Goal: Communication & Community: Answer question/provide support

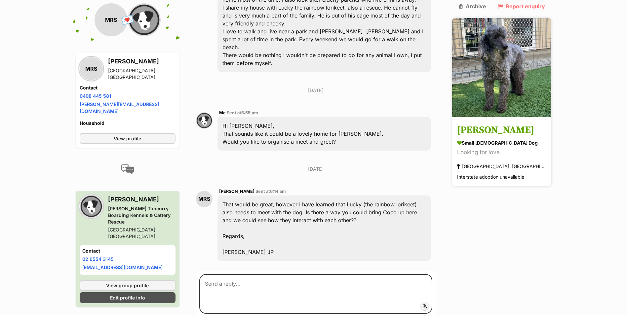
scroll to position [325, 0]
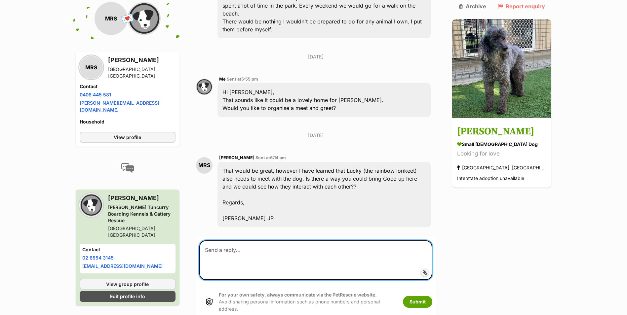
click at [296, 241] on textarea at bounding box center [315, 261] width 233 height 40
drag, startPoint x: 223, startPoint y: 218, endPoint x: 261, endPoint y: 226, distance: 38.3
click at [311, 241] on textarea "Unfortuanyl we do not have the resources to bring her to you." at bounding box center [315, 261] width 233 height 40
click at [241, 241] on textarea "Unfortuanyl we do not have the resources to bring her to you." at bounding box center [315, 261] width 233 height 40
type textarea "Unfortunately, we do not have the resources to bring her to you."
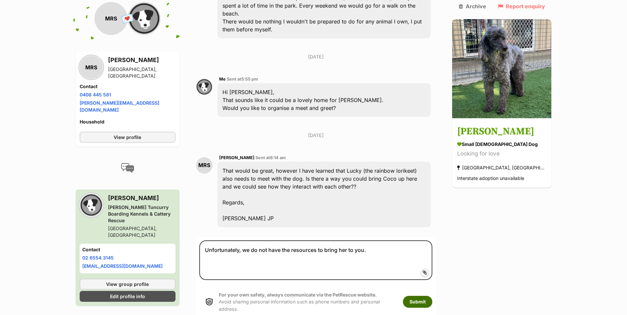
click at [429, 296] on button "Submit" at bounding box center [417, 302] width 29 height 12
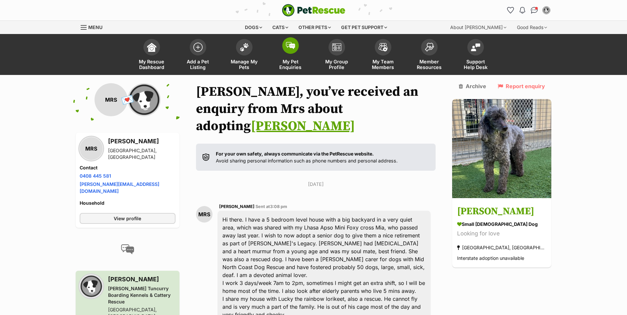
click at [285, 47] on span at bounding box center [290, 45] width 17 height 17
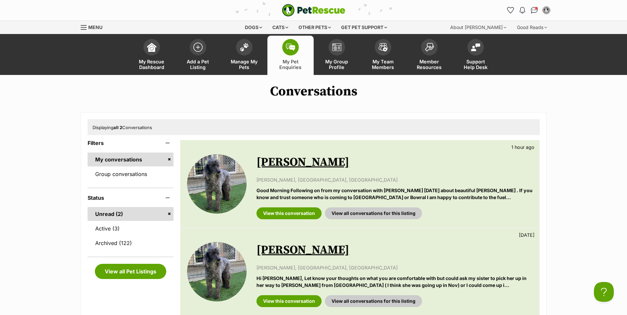
click at [298, 166] on link "[PERSON_NAME]" at bounding box center [303, 162] width 93 height 15
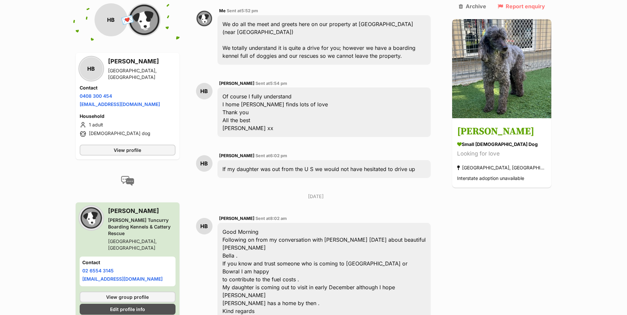
scroll to position [812, 0]
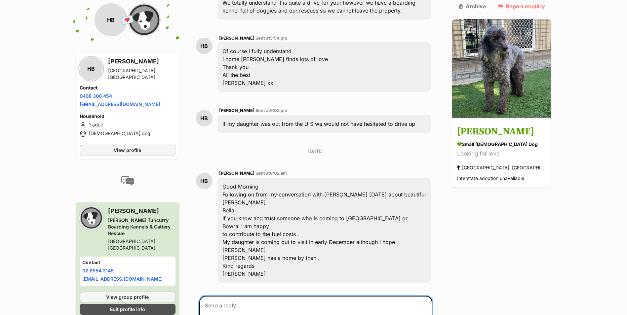
drag, startPoint x: 259, startPoint y: 225, endPoint x: 278, endPoint y: 236, distance: 22.2
click at [259, 296] on textarea at bounding box center [315, 316] width 233 height 40
click at [364, 296] on textarea "unfortunately I do not know anyone coming to Sydney." at bounding box center [315, 316] width 233 height 40
type textarea "unfortunately I do not know anyone coming to [GEOGRAPHIC_DATA]. If she is still…"
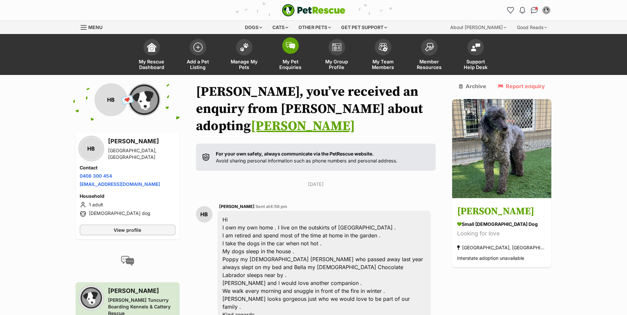
click at [288, 52] on span at bounding box center [290, 45] width 17 height 17
